Goal: Transaction & Acquisition: Purchase product/service

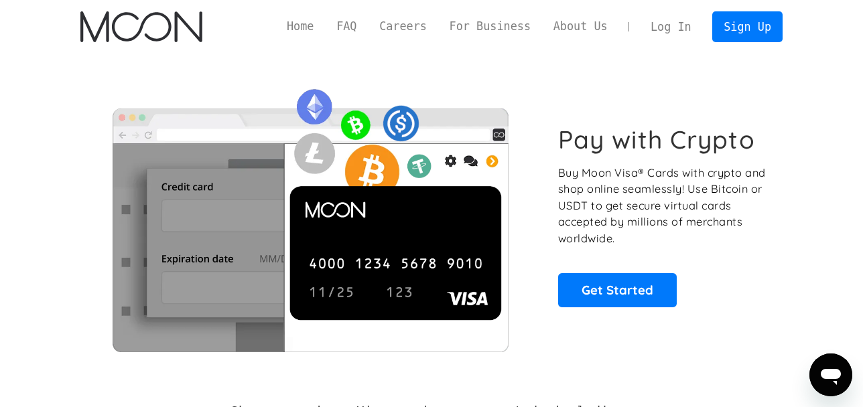
click at [757, 111] on div "Pay with Crypto Buy Moon Visa® Cards with crypto and shop online seamlessly! Us…" at bounding box center [431, 216] width 702 height 272
click at [757, 31] on link "Sign Up" at bounding box center [747, 26] width 70 height 30
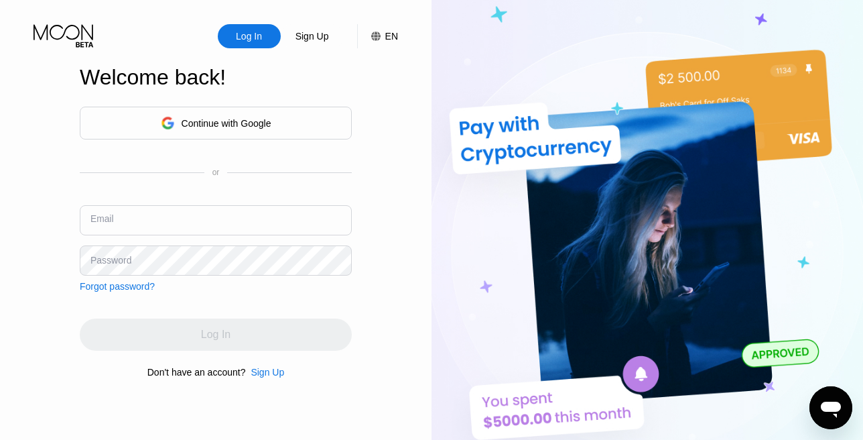
click at [161, 217] on input "text" at bounding box center [216, 220] width 272 height 30
click at [808, 180] on img at bounding box center [646, 242] width 431 height 484
click at [182, 225] on input "text" at bounding box center [216, 220] width 272 height 30
paste input "[EMAIL_ADDRESS][DOMAIN_NAME]"
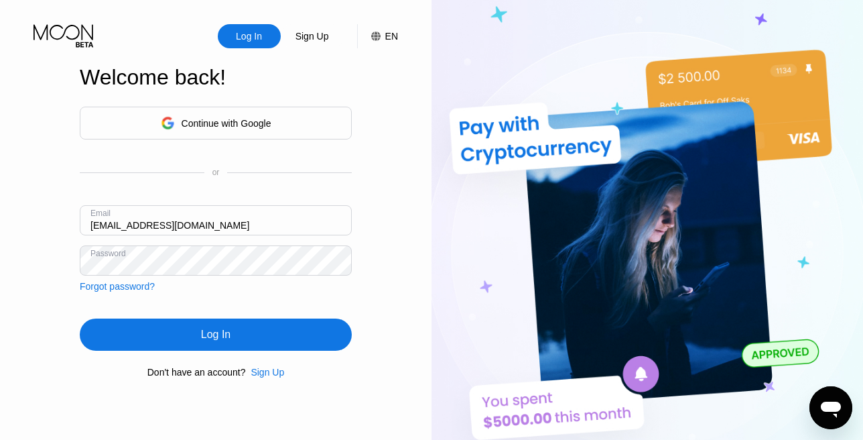
type input "[EMAIL_ADDRESS][DOMAIN_NAME]"
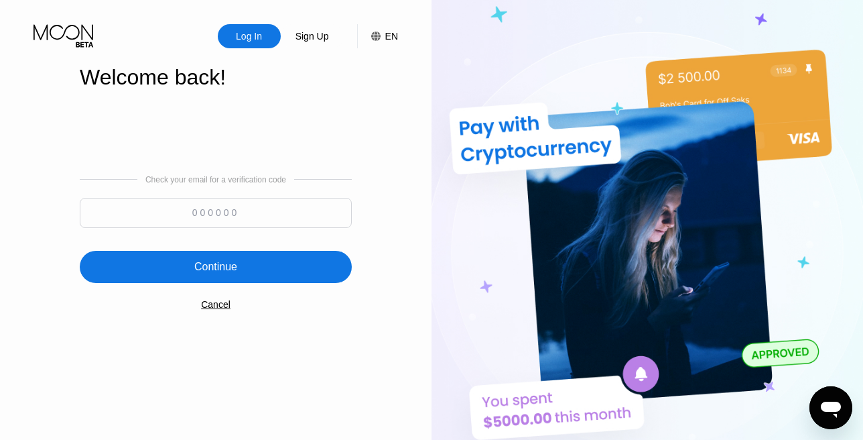
click at [230, 212] on input at bounding box center [216, 213] width 272 height 30
paste input "327958"
type input "327958"
click at [220, 277] on div "Continue" at bounding box center [216, 267] width 272 height 32
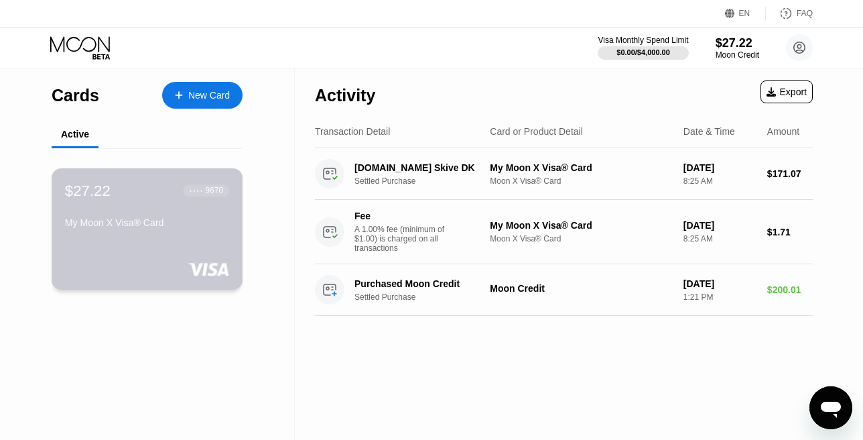
click at [218, 214] on div "$27.22 ● ● ● ● 9670 My Moon X Visa® Card" at bounding box center [147, 208] width 164 height 52
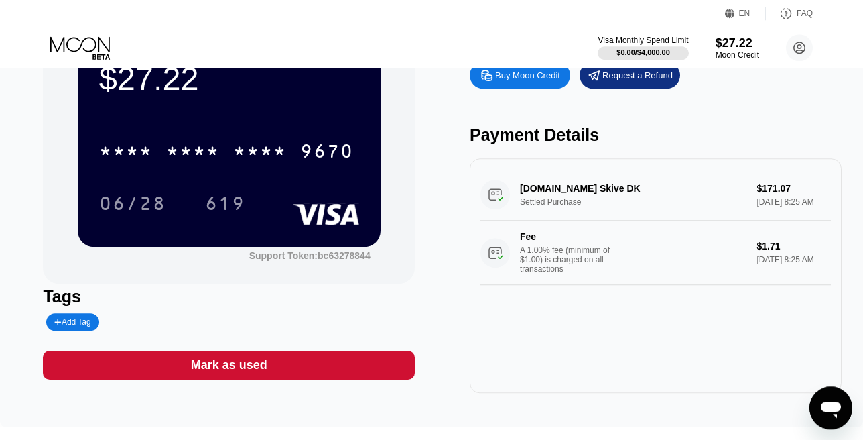
scroll to position [76, 0]
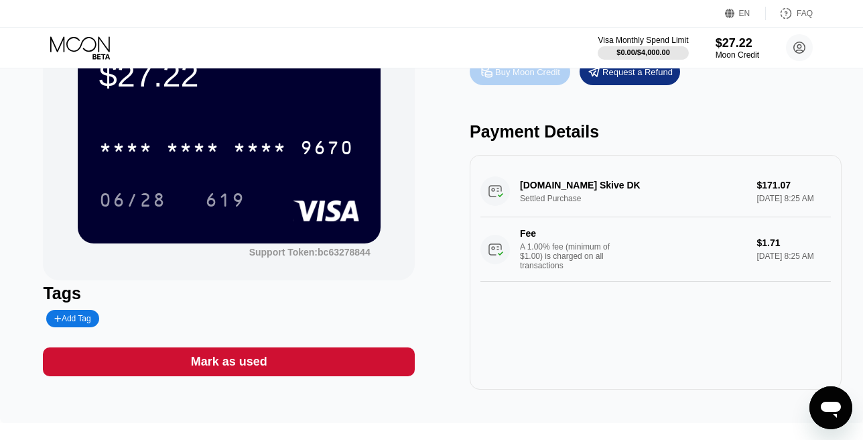
click at [517, 78] on div "Buy Moon Credit" at bounding box center [520, 71] width 100 height 27
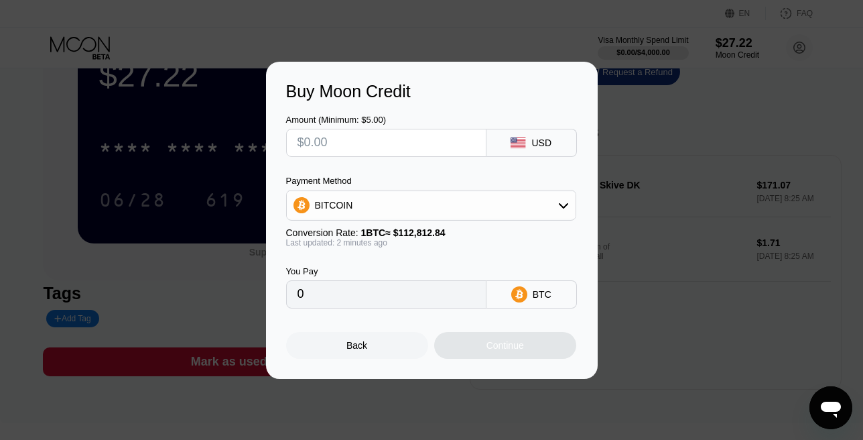
click at [520, 42] on div at bounding box center [431, 220] width 863 height 440
click at [772, 187] on div "Buy Moon Credit Amount (Minimum: $5.00) USD Payment Method BITCOIN Conversion R…" at bounding box center [431, 220] width 863 height 317
click at [370, 341] on div "Back" at bounding box center [357, 345] width 142 height 27
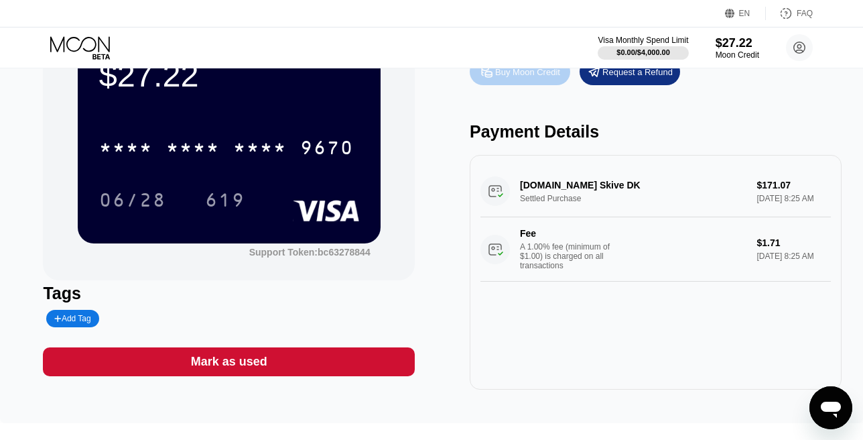
click at [503, 80] on div "Buy Moon Credit" at bounding box center [520, 71] width 100 height 27
type input "0"
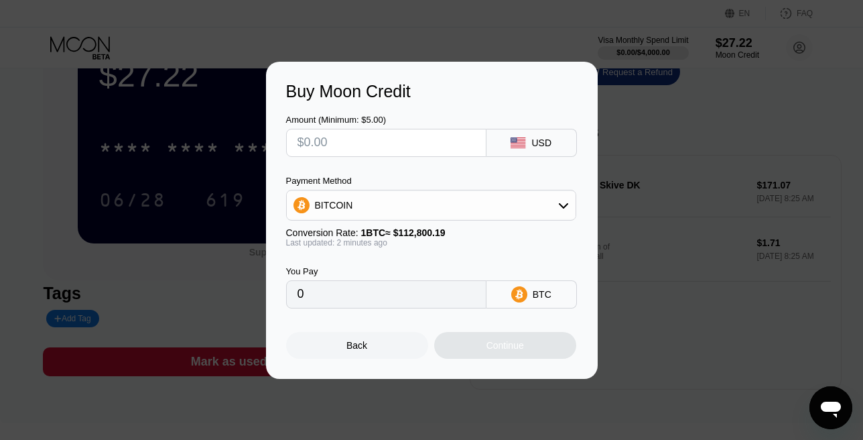
click at [421, 144] on input "text" at bounding box center [386, 142] width 178 height 27
type input "$7"
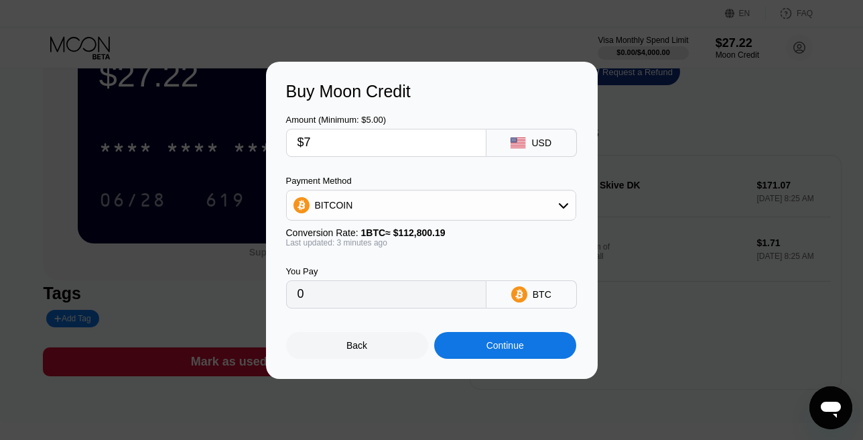
type input "0.00006206"
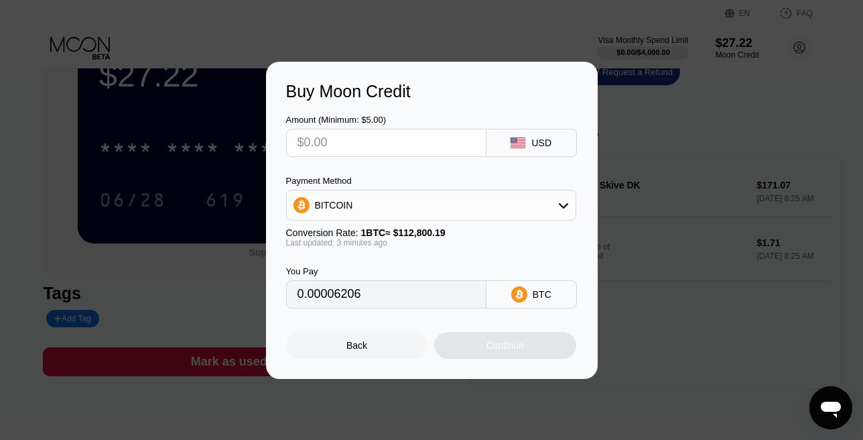
type input "0"
type input "$1"
type input "0.00000887"
type input "$17"
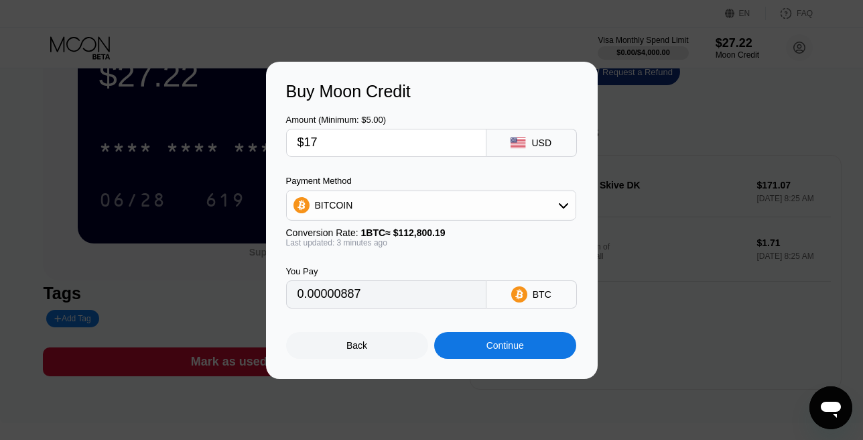
type input "0.00015071"
type input "$175"
type input "0.00155142"
click at [505, 348] on div "Continue" at bounding box center [505, 345] width 38 height 11
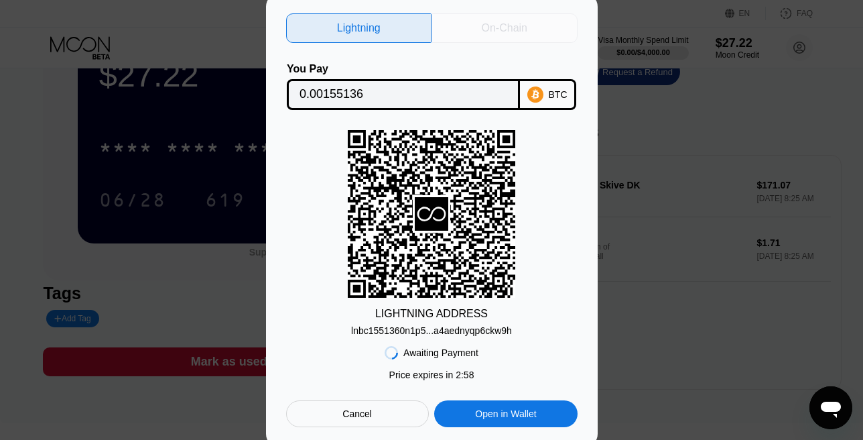
click at [500, 15] on div "On-Chain" at bounding box center [504, 27] width 146 height 29
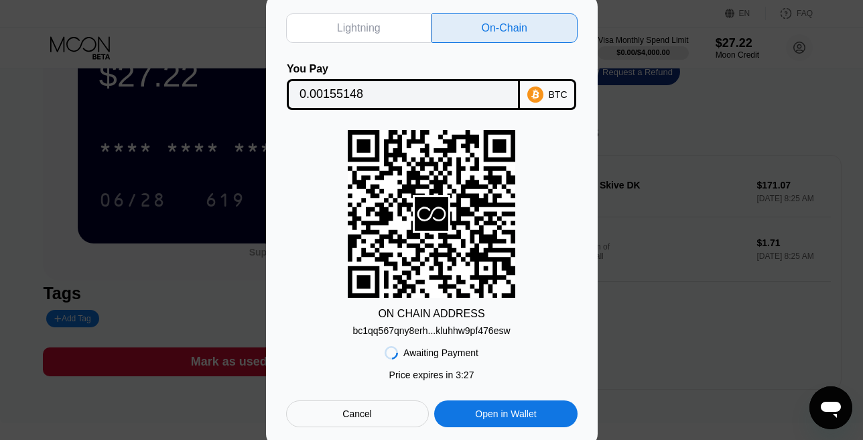
click at [514, 410] on div "Open in Wallet" at bounding box center [505, 413] width 61 height 12
click at [405, 331] on div "bc1qq567qny8erh...kluhhw9pf476esw" at bounding box center [430, 330] width 157 height 11
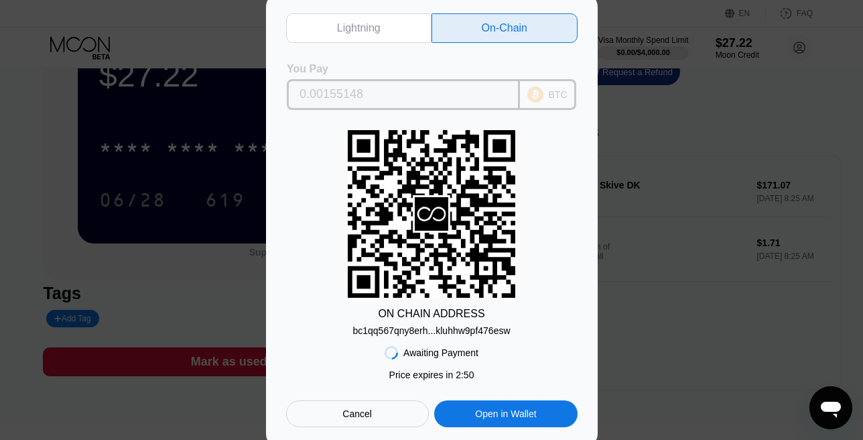
click at [348, 94] on input "0.00155148" at bounding box center [403, 94] width 208 height 27
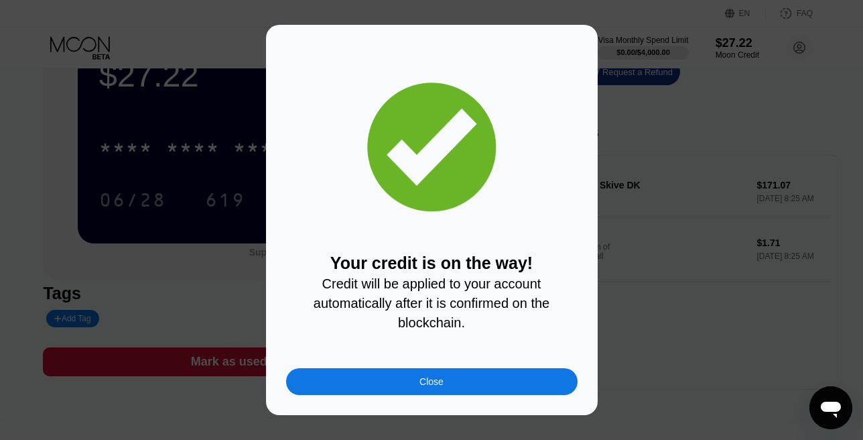
click at [456, 377] on div "Close" at bounding box center [431, 381] width 291 height 27
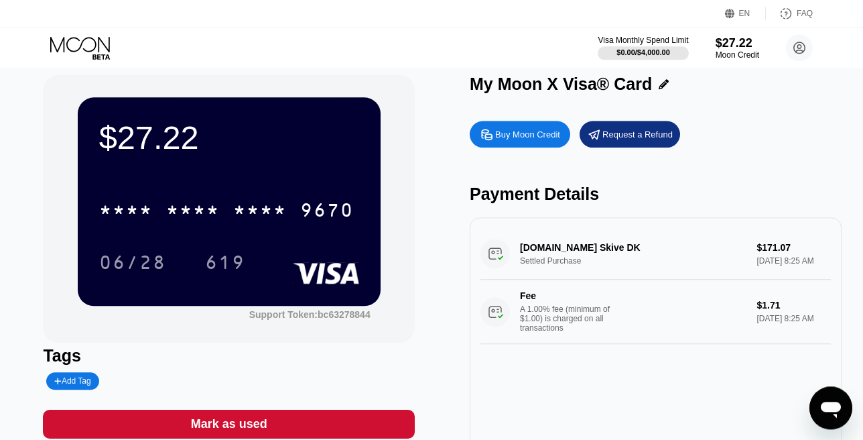
scroll to position [0, 0]
